Goal: Information Seeking & Learning: Learn about a topic

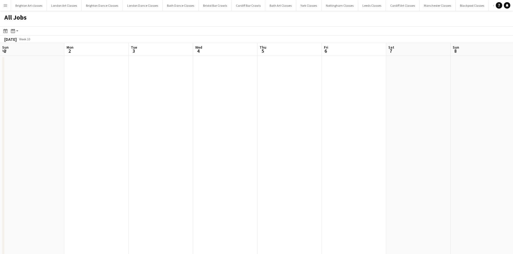
scroll to position [0, 185]
click at [6, 32] on icon "Date picker" at bounding box center [5, 31] width 4 height 4
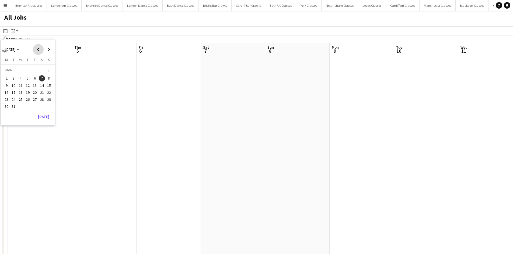
click at [39, 48] on span "Previous month" at bounding box center [38, 49] width 11 height 11
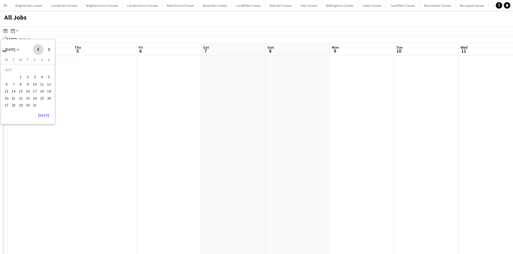
click at [39, 48] on span "Previous month" at bounding box center [38, 49] width 11 height 11
click at [46, 52] on span "Next month" at bounding box center [49, 49] width 11 height 11
click at [40, 72] on span "2" at bounding box center [42, 71] width 6 height 8
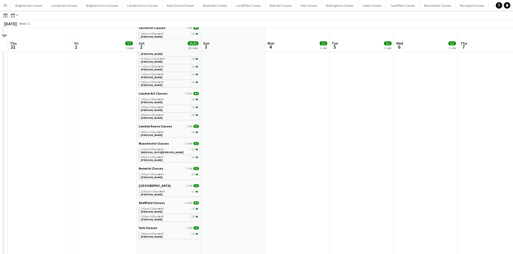
scroll to position [188, 0]
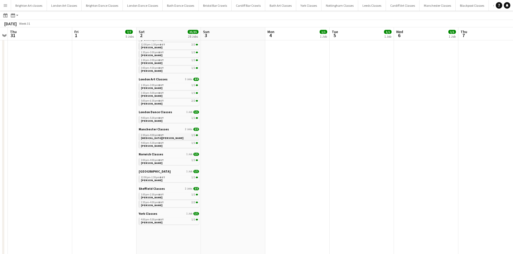
click at [157, 139] on span "[MEDICAL_DATA][PERSON_NAME]" at bounding box center [162, 137] width 43 height 3
click at [2, 14] on div "Date picker" at bounding box center [5, 15] width 6 height 6
click at [10, 18] on div "Month view / Day view" at bounding box center [13, 15] width 6 height 6
click at [7, 6] on app-icon "Menu" at bounding box center [5, 5] width 4 height 4
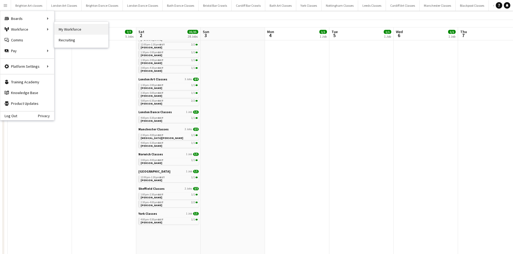
click at [62, 29] on link "My Workforce" at bounding box center [81, 29] width 54 height 11
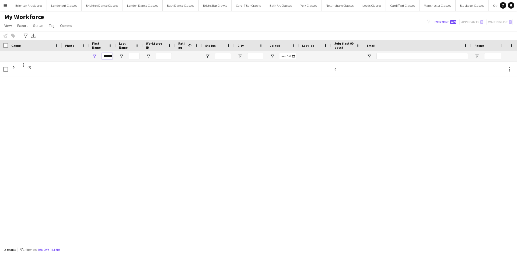
scroll to position [0, 2]
drag, startPoint x: 103, startPoint y: 57, endPoint x: 139, endPoint y: 52, distance: 36.4
click at [139, 53] on div "*******" at bounding box center [314, 56] width 629 height 11
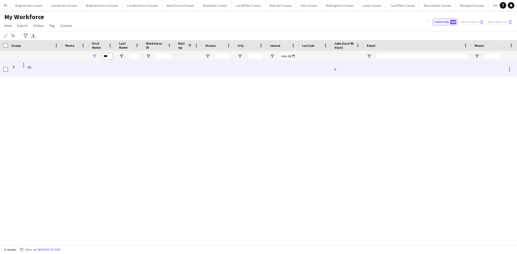
type input "***"
click at [73, 67] on div at bounding box center [75, 69] width 27 height 15
click at [16, 68] on span at bounding box center [13, 67] width 5 height 5
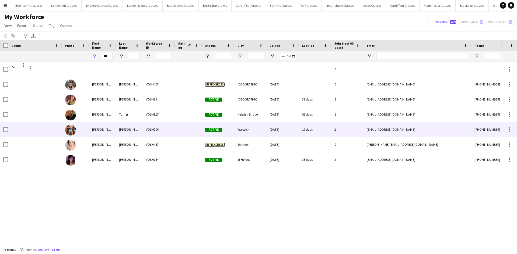
click at [119, 127] on div "[PERSON_NAME]" at bounding box center [129, 129] width 27 height 15
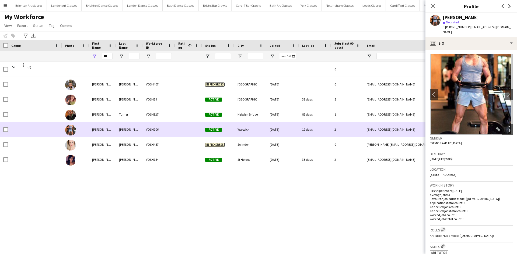
click at [407, 131] on div "[EMAIL_ADDRESS][DOMAIN_NAME]" at bounding box center [417, 129] width 108 height 15
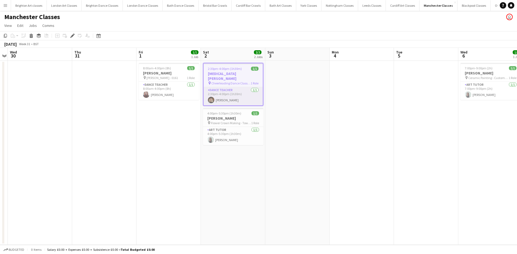
drag, startPoint x: 232, startPoint y: 87, endPoint x: 240, endPoint y: 82, distance: 8.6
click at [232, 87] on app-card-role "Dance Teacher 1/1 2:30pm-4:00pm (1h30m) Josh Wade" at bounding box center [233, 96] width 59 height 18
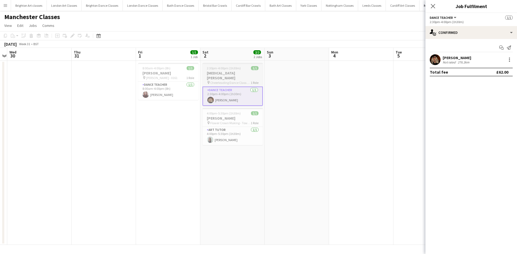
click at [226, 81] on span "Cheerleading Dance Class - 0161 Studios" at bounding box center [230, 83] width 40 height 4
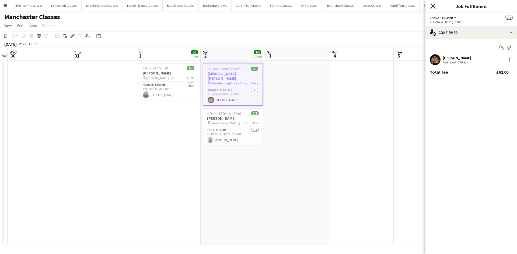
click at [431, 5] on icon "Close pop-in" at bounding box center [432, 5] width 5 height 5
